Goal: Task Accomplishment & Management: Complete application form

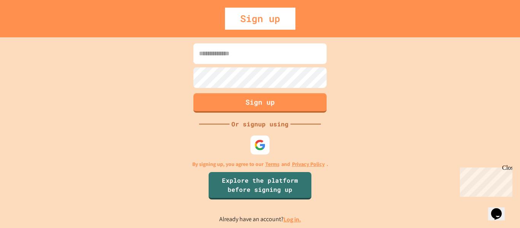
click at [238, 56] on input at bounding box center [259, 53] width 133 height 21
type input "**********"
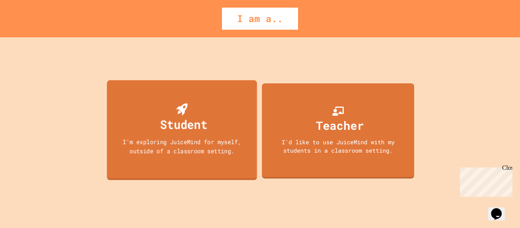
click at [213, 134] on div "Student I'm exploring JuiceMind for myself, outside of a classroom setting." at bounding box center [182, 130] width 150 height 100
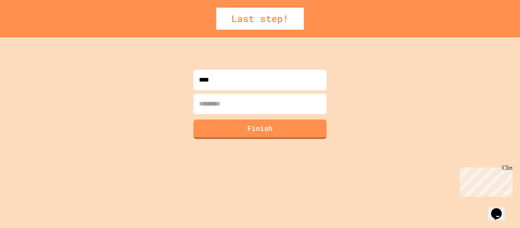
type input "****"
